Goal: Find contact information: Find contact information

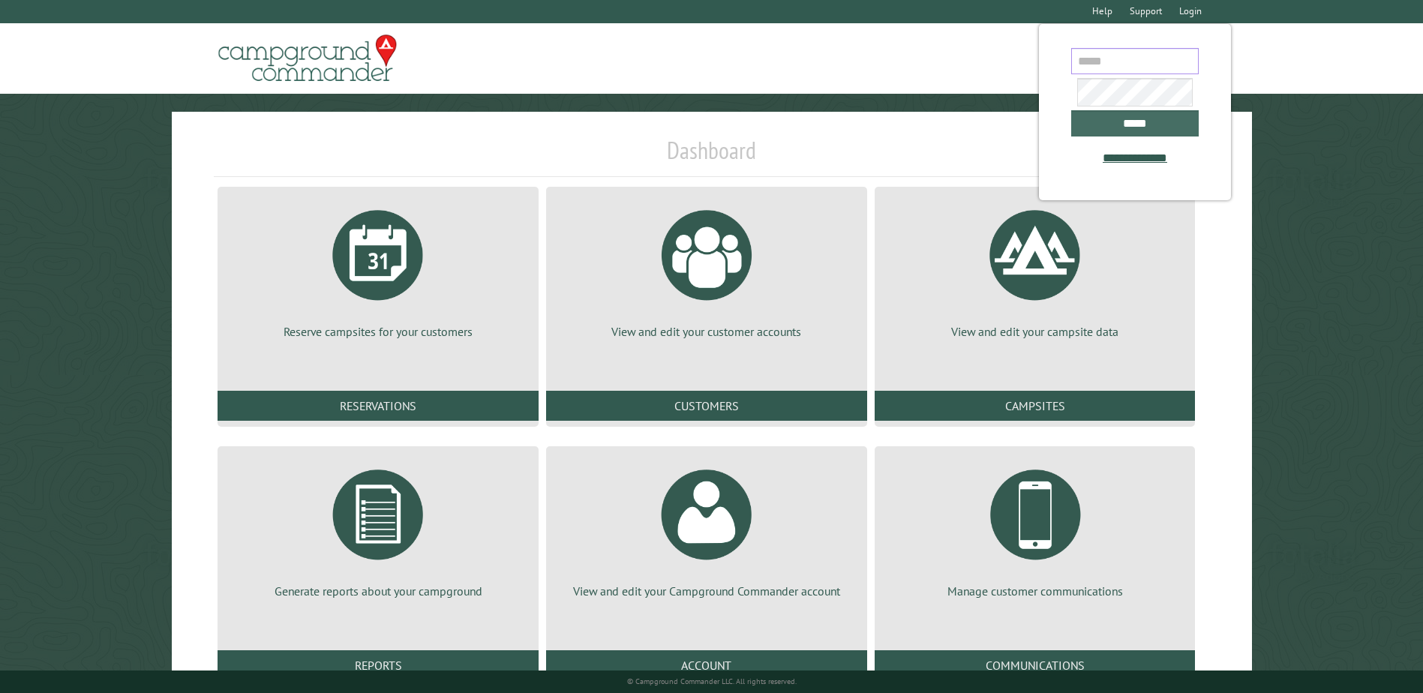
type input "**********"
click at [1148, 129] on input "*****" at bounding box center [1135, 123] width 128 height 26
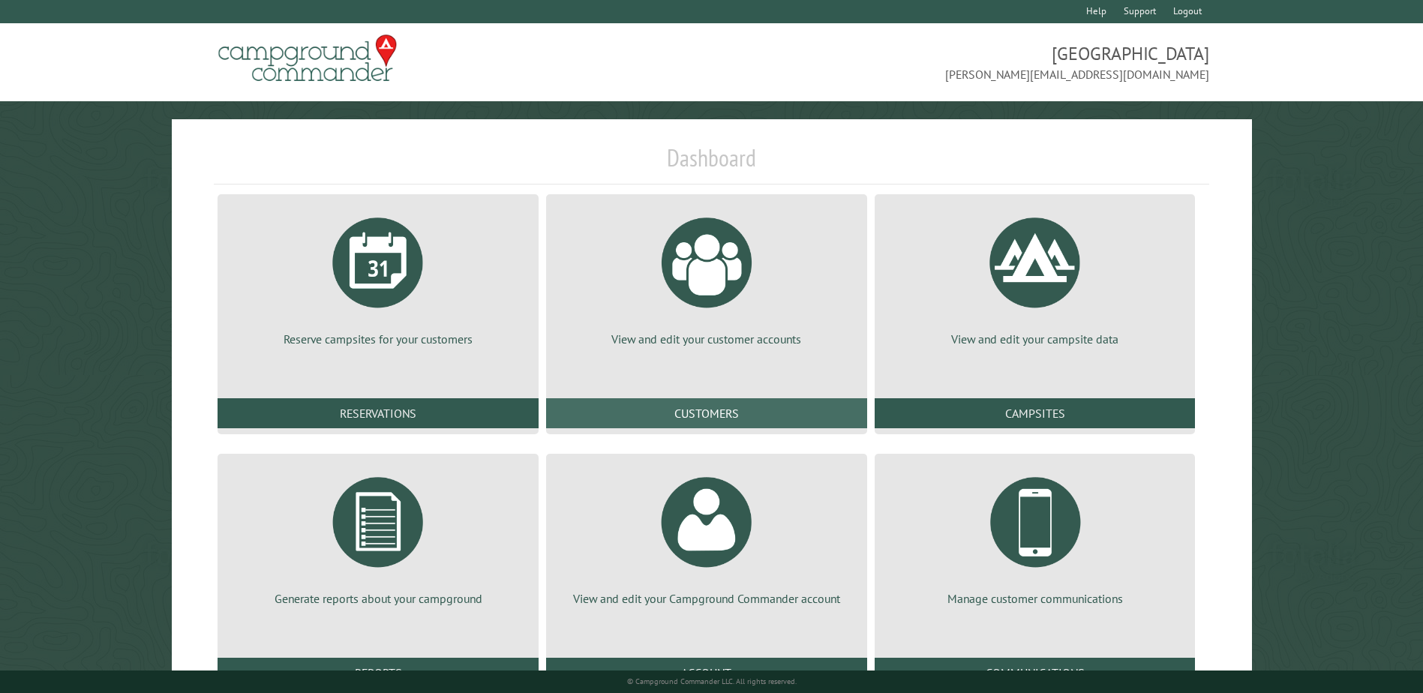
click at [687, 406] on link "Customers" at bounding box center [706, 413] width 321 height 30
click at [415, 660] on link "Reports" at bounding box center [378, 673] width 321 height 30
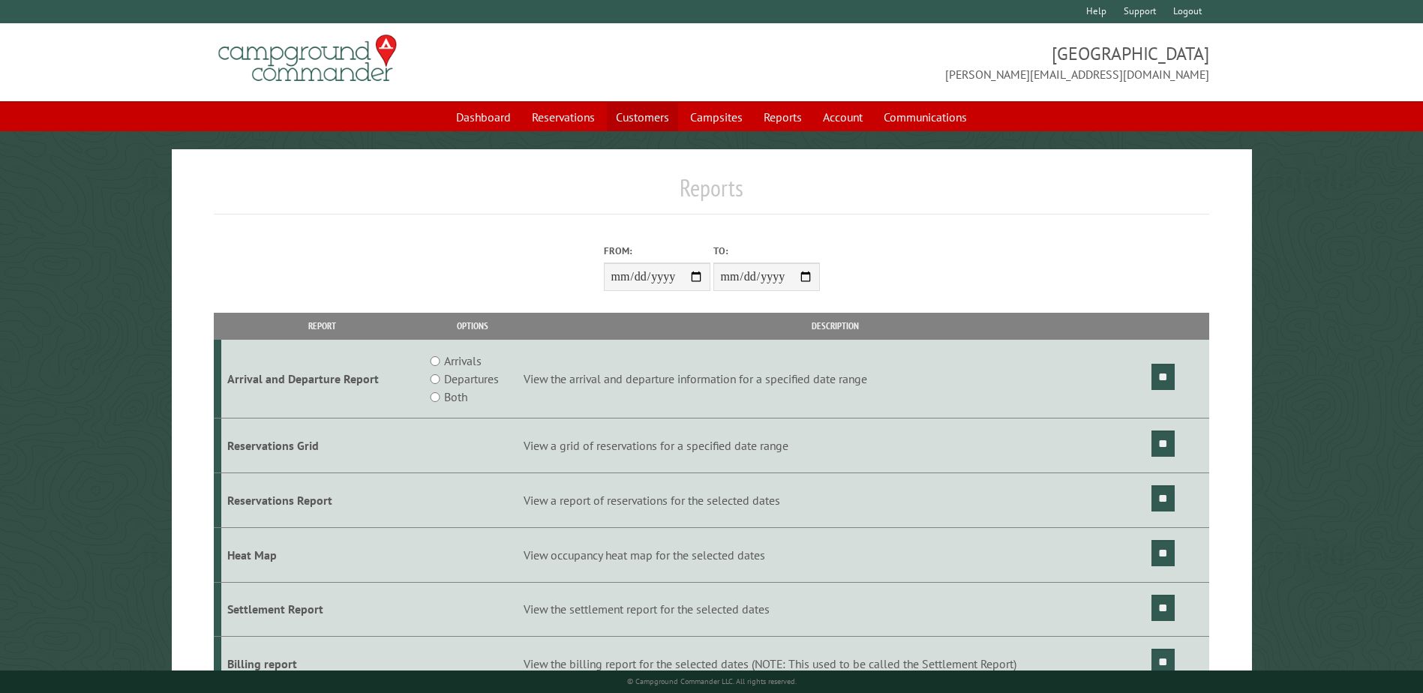
click at [627, 116] on link "Customers" at bounding box center [642, 117] width 71 height 29
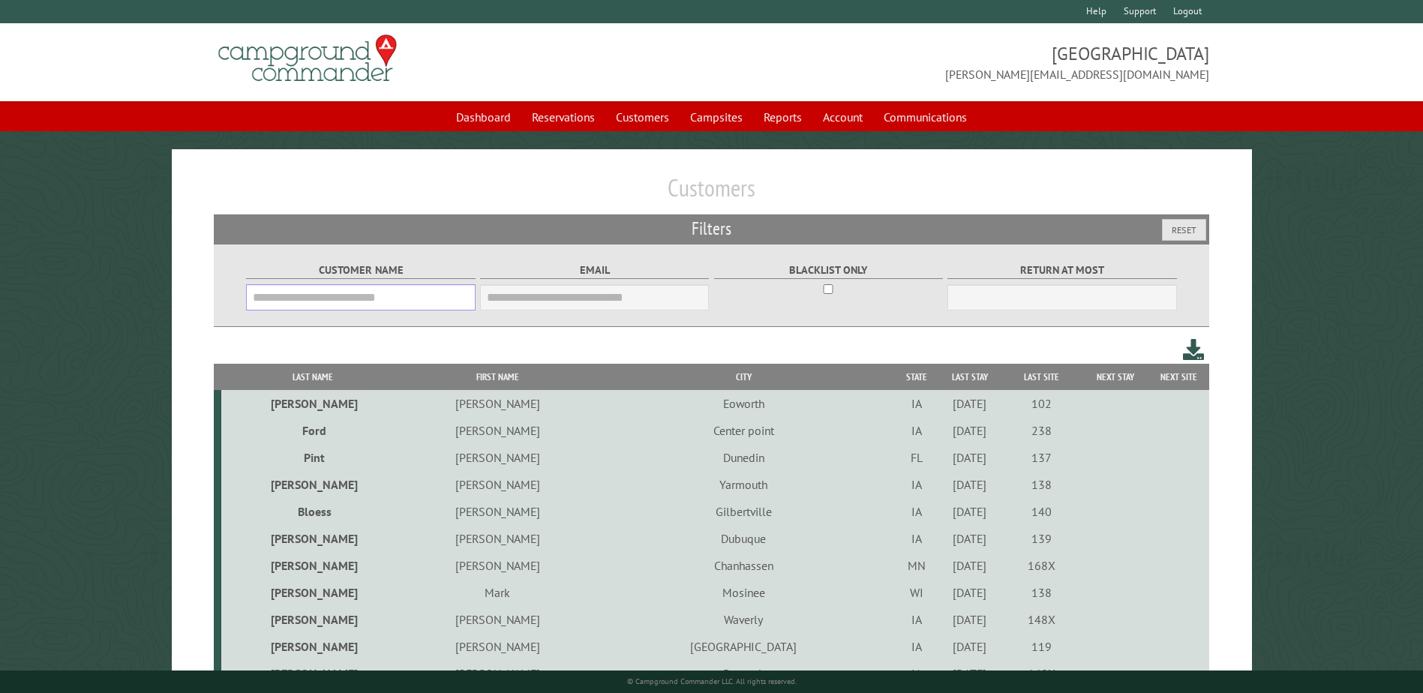
click at [362, 295] on input "Customer Name" at bounding box center [360, 297] width 229 height 26
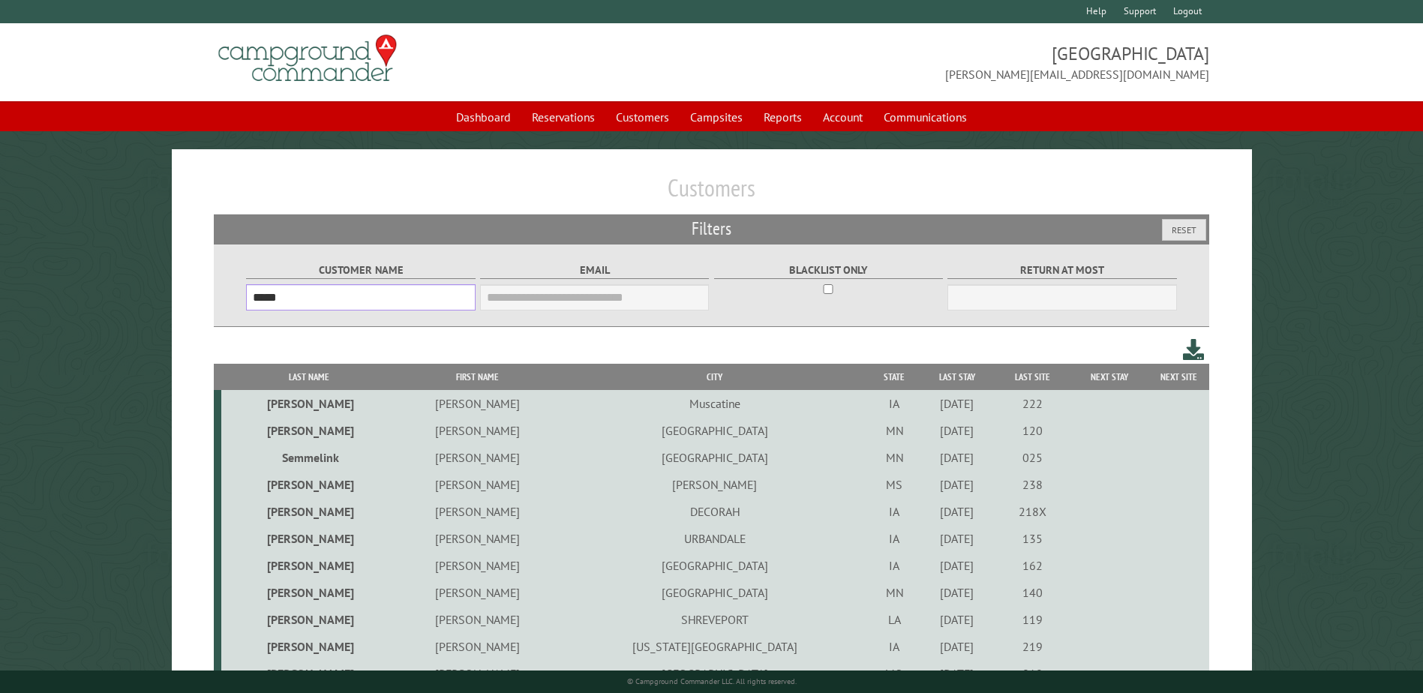
type input "*****"
click at [452, 407] on td "Jeff" at bounding box center [478, 403] width 164 height 27
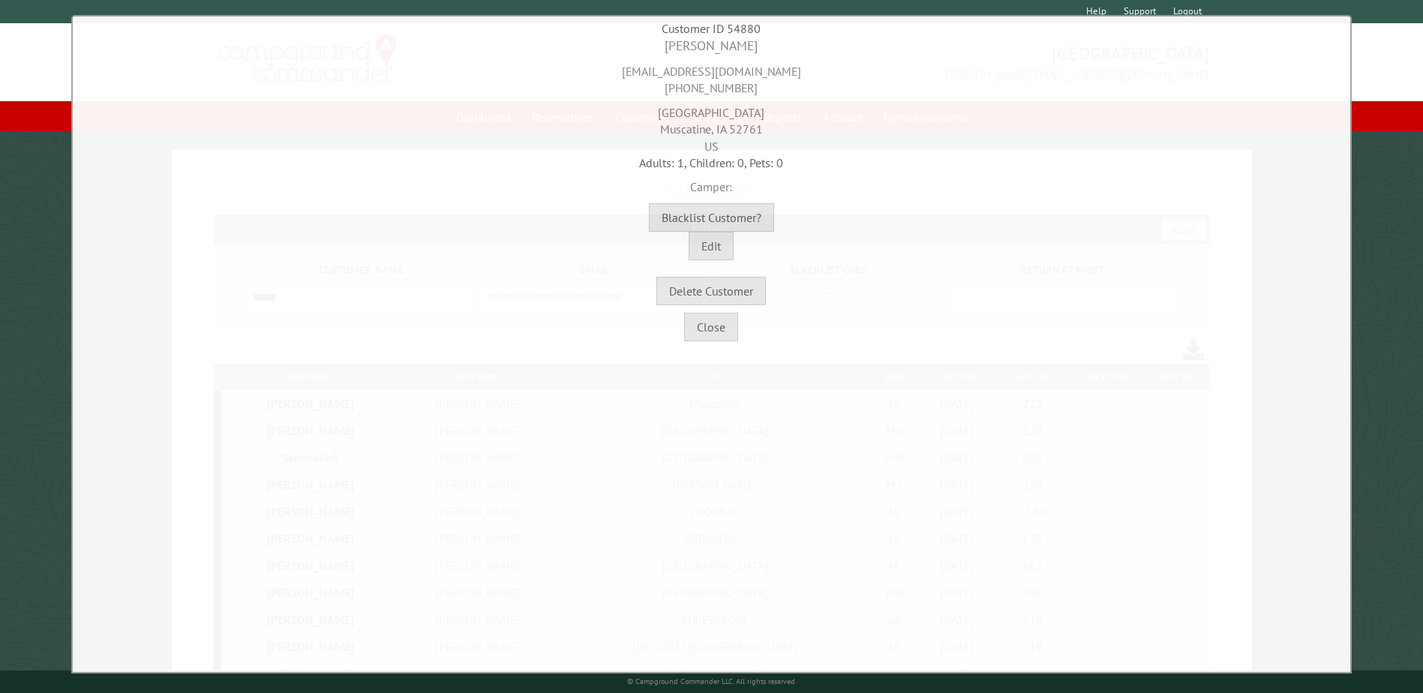
click at [686, 60] on div "jnkkeith@machlink.com 563-260-8660" at bounding box center [712, 76] width 1270 height 41
click at [676, 69] on div "jnkkeith@machlink.com 563-260-8660" at bounding box center [712, 76] width 1270 height 41
copy div "jnkkeith@machlink.com"
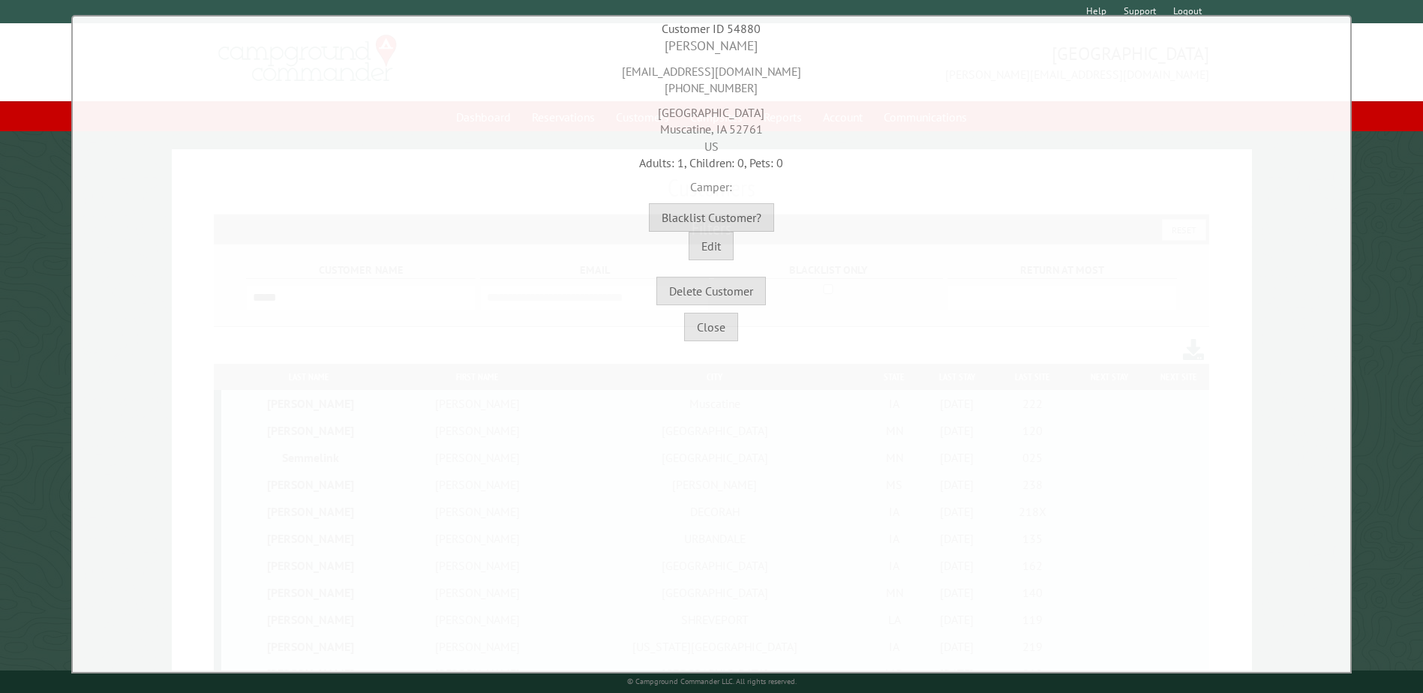
click at [737, 90] on div "jnkkeith@machlink.com 563-260-8660" at bounding box center [712, 76] width 1270 height 41
copy div "563-260-8660"
click at [713, 112] on div "2104 Ridgewood Muscatine, IA 52761 US" at bounding box center [712, 126] width 1270 height 58
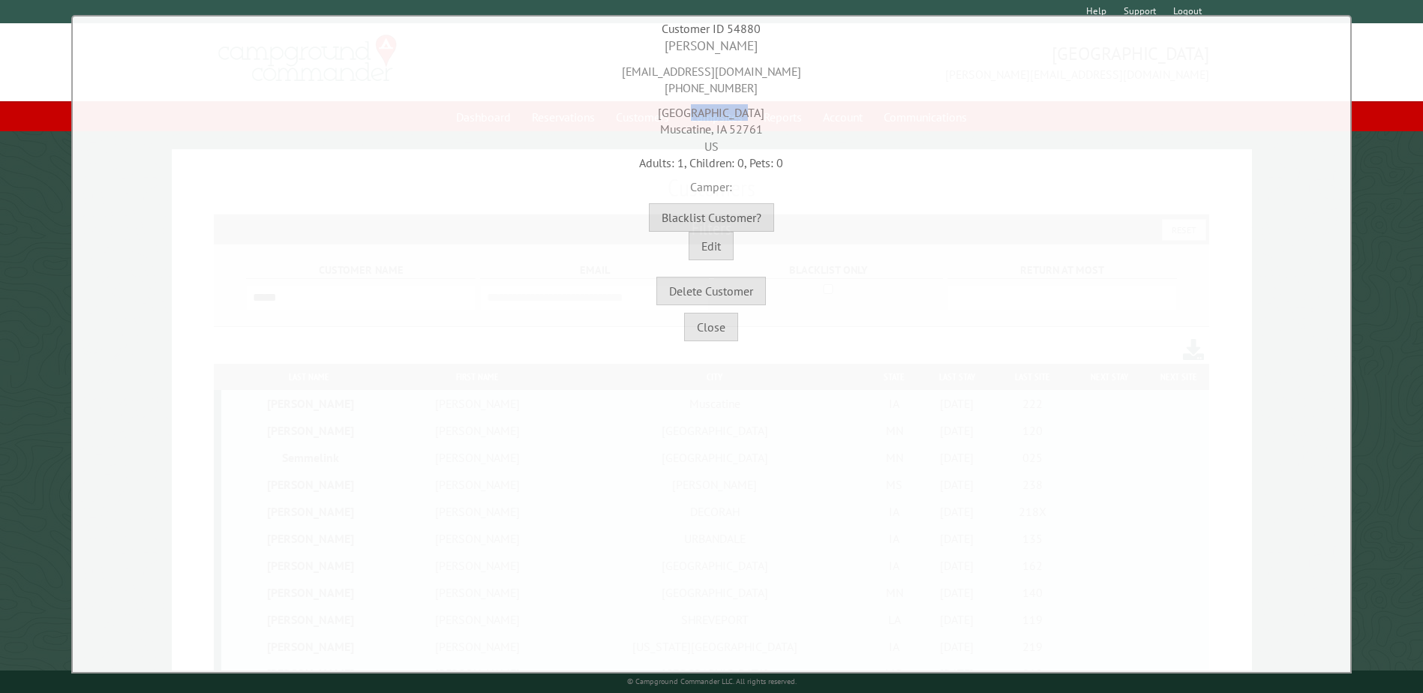
click at [713, 112] on div "2104 Ridgewood Muscatine, IA 52761 US" at bounding box center [712, 126] width 1270 height 58
copy div "2104 Ridgewood"
click at [656, 130] on div "2104 Ridgewood Muscatine, IA 52761 US" at bounding box center [712, 126] width 1270 height 58
click at [661, 132] on div "2104 Ridgewood Muscatine, IA 52761 US" at bounding box center [712, 126] width 1270 height 58
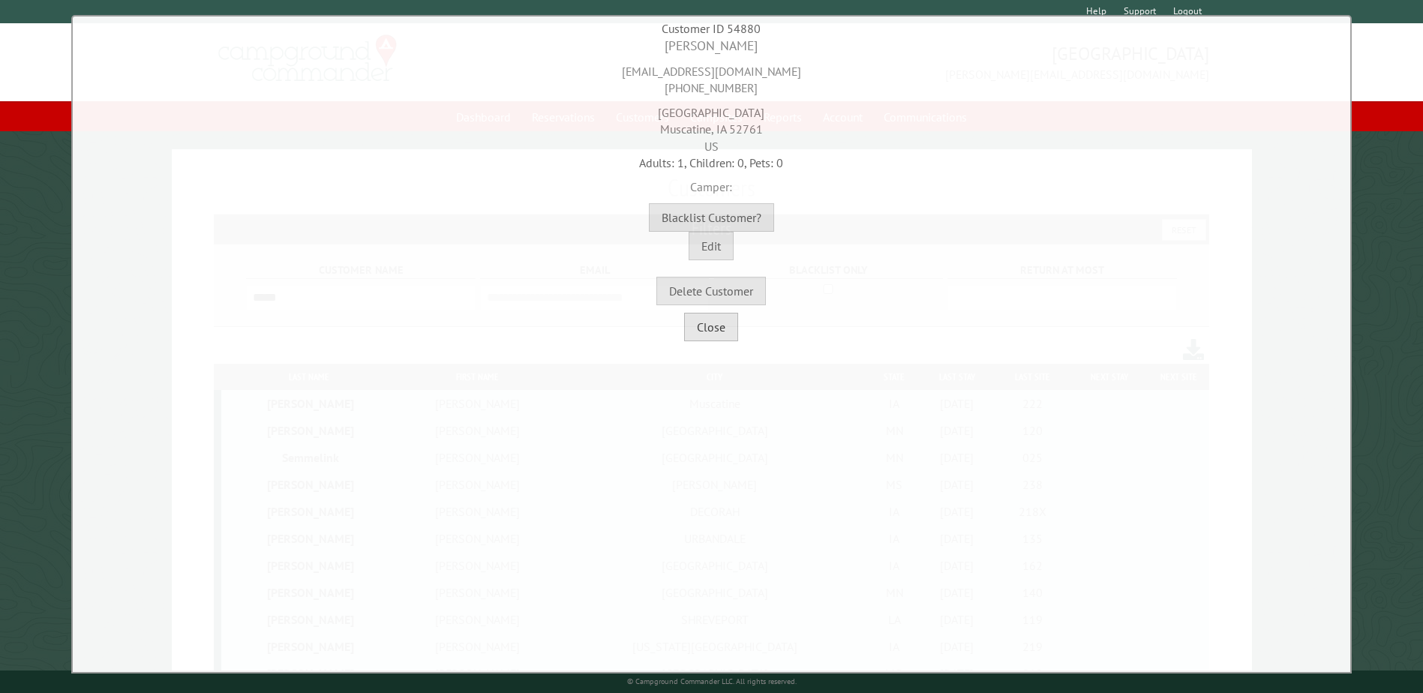
click at [720, 333] on button "Close" at bounding box center [711, 327] width 54 height 29
